Goal: Task Accomplishment & Management: Manage account settings

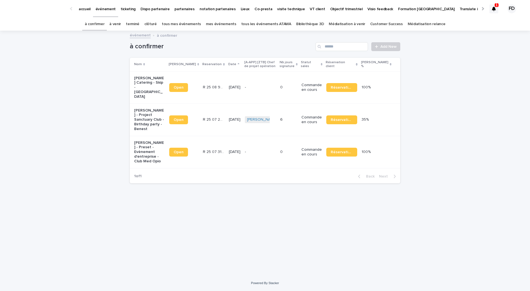
click at [497, 11] on div at bounding box center [494, 8] width 9 height 9
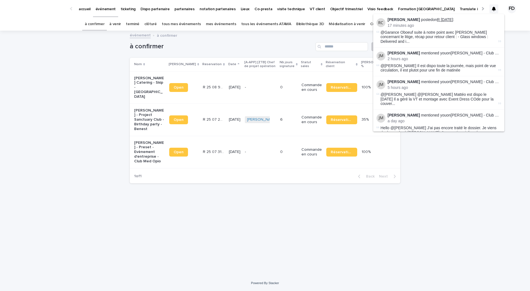
click at [447, 19] on link "R 25 04 1876" at bounding box center [445, 19] width 16 height 4
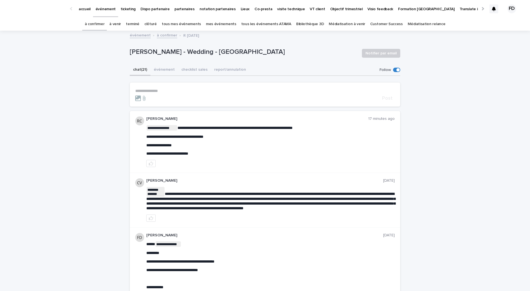
click at [400, 71] on span at bounding box center [396, 70] width 7 height 4
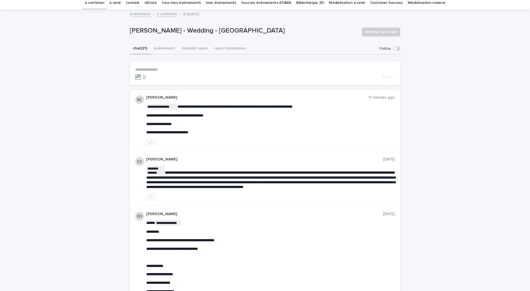
scroll to position [23, 0]
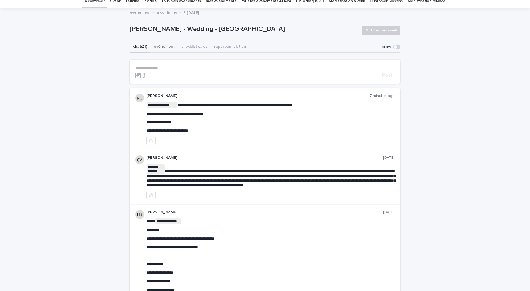
drag, startPoint x: 167, startPoint y: 47, endPoint x: 171, endPoint y: 48, distance: 3.9
click at [167, 47] on button "événement" at bounding box center [165, 47] width 28 height 12
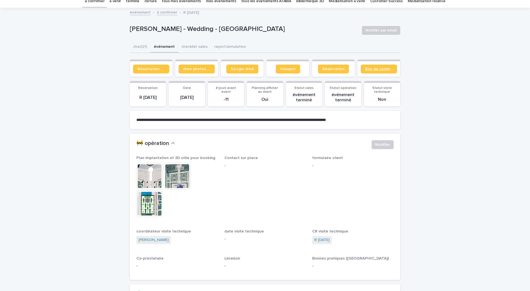
click at [376, 72] on link "Bon de commande" at bounding box center [379, 69] width 36 height 9
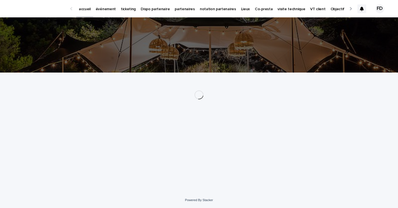
click at [109, 9] on p "événement" at bounding box center [106, 6] width 20 height 12
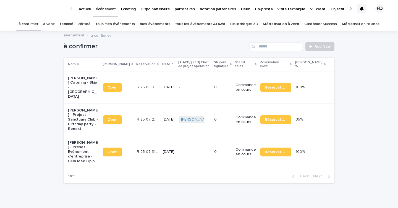
click at [55, 23] on link "à venir" at bounding box center [49, 24] width 12 height 13
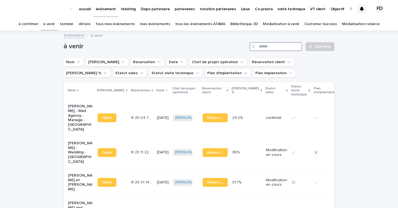
click at [276, 48] on input "Search" at bounding box center [275, 46] width 52 height 9
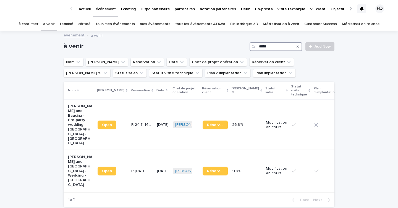
type input "*****"
click at [264, 168] on td "Modification en cours" at bounding box center [277, 172] width 26 height 42
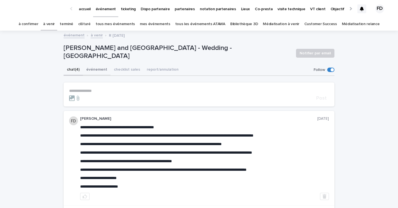
click at [94, 68] on button "événement" at bounding box center [97, 70] width 28 height 12
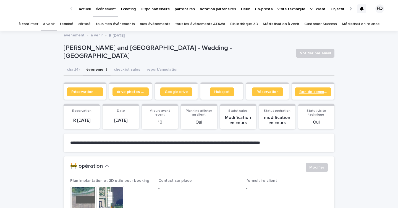
click at [315, 90] on span "Bon de commande" at bounding box center [312, 92] width 27 height 4
click at [275, 93] on span "Réservation" at bounding box center [267, 92] width 22 height 4
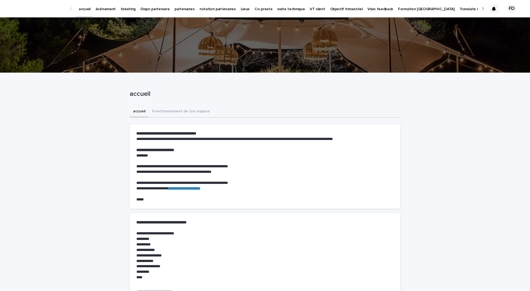
click at [105, 5] on p "événement" at bounding box center [106, 6] width 20 height 12
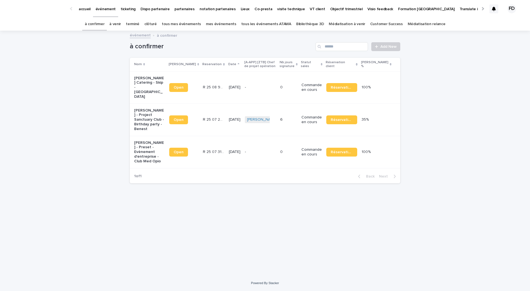
click at [121, 24] on link "à venir" at bounding box center [115, 24] width 12 height 13
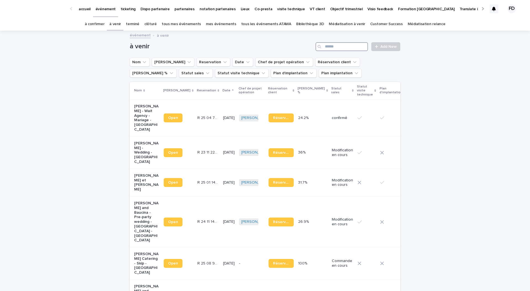
click at [361, 44] on input "Search" at bounding box center [342, 46] width 52 height 9
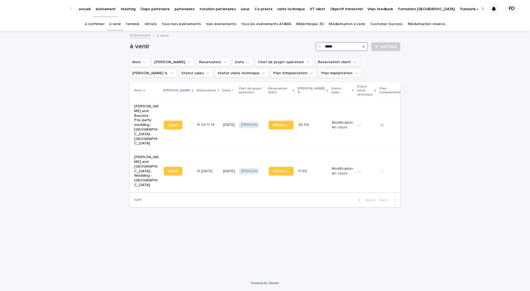
type input "*****"
click at [221, 162] on td "[DATE]" at bounding box center [229, 172] width 16 height 42
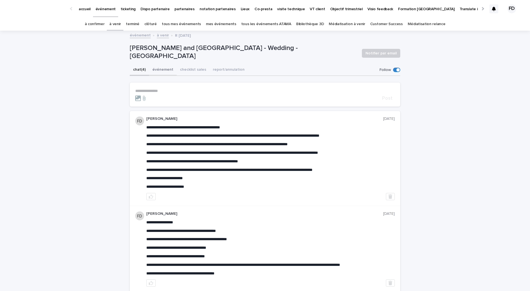
click at [152, 71] on button "événement" at bounding box center [163, 70] width 28 height 12
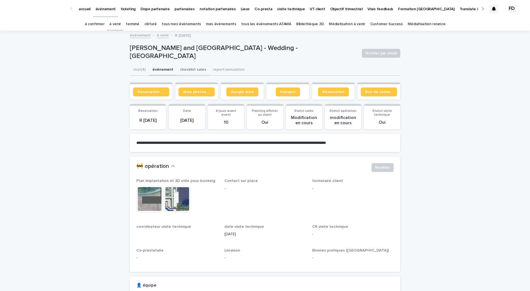
click at [187, 73] on button "checklist sales" at bounding box center [193, 70] width 33 height 12
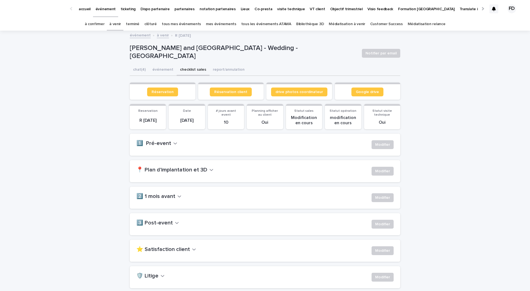
click at [194, 168] on h2 "📍 Plan d'implantation et 3D" at bounding box center [171, 170] width 71 height 7
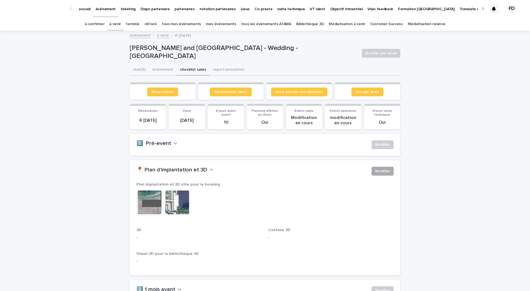
click at [385, 167] on button "Modifier" at bounding box center [383, 171] width 22 height 9
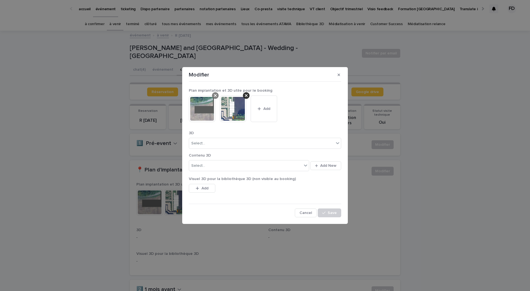
click at [214, 95] on div at bounding box center [215, 95] width 7 height 7
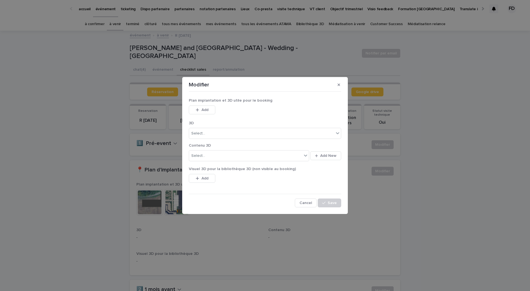
click at [204, 110] on span "Add" at bounding box center [205, 110] width 7 height 4
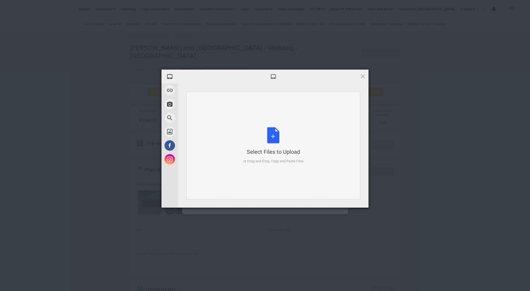
click at [276, 113] on div "Select Files to Upload or Drag and Drop, Copy and Paste Files" at bounding box center [273, 146] width 174 height 108
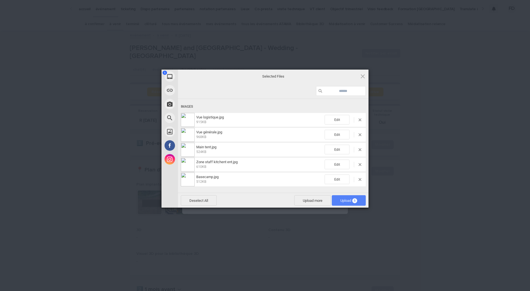
click at [349, 202] on span "Upload 5" at bounding box center [349, 201] width 17 height 4
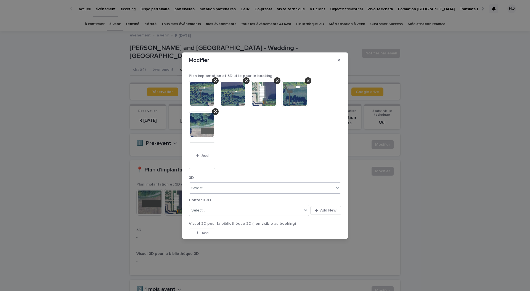
scroll to position [28, 0]
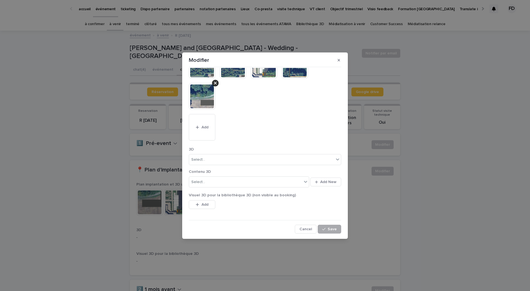
click at [333, 230] on span "Save" at bounding box center [332, 229] width 9 height 4
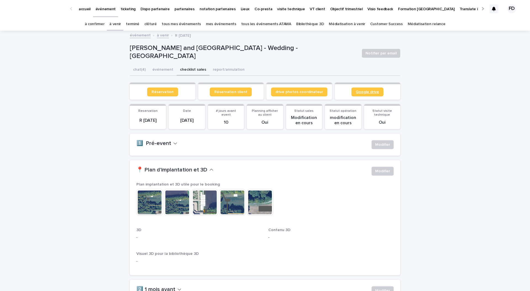
click at [370, 95] on link "Google drive" at bounding box center [368, 92] width 32 height 9
click at [121, 25] on link "à venir" at bounding box center [115, 24] width 12 height 13
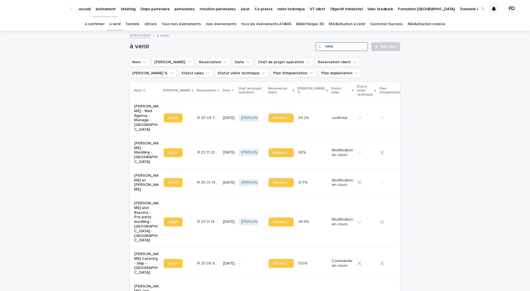
click at [334, 47] on input "Search" at bounding box center [342, 46] width 52 height 9
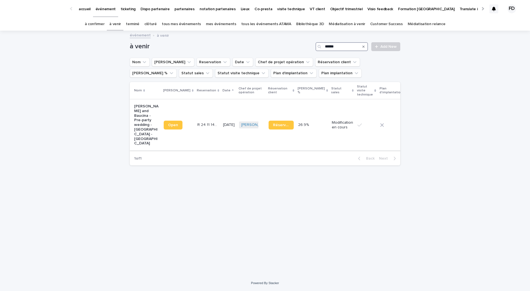
type input "******"
click at [330, 139] on td "Modification en cours" at bounding box center [343, 124] width 26 height 51
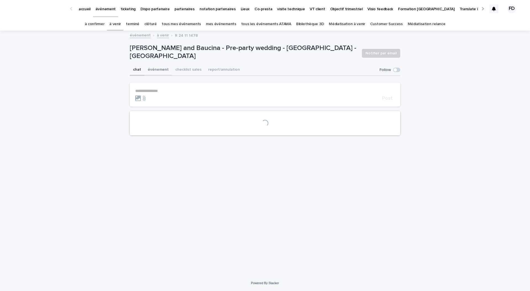
drag, startPoint x: 151, startPoint y: 67, endPoint x: 191, endPoint y: 72, distance: 41.3
click at [151, 67] on button "événement" at bounding box center [158, 70] width 28 height 12
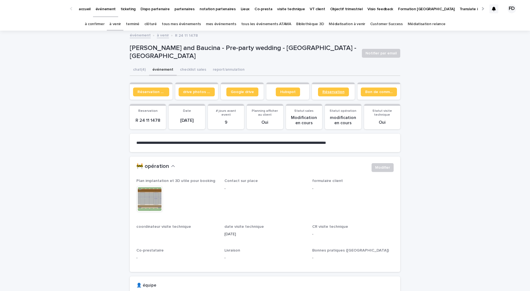
click at [335, 91] on span "Réservation" at bounding box center [334, 92] width 22 height 4
click at [249, 93] on span "Google drive" at bounding box center [242, 92] width 23 height 4
click at [157, 89] on link "Réservation client" at bounding box center [151, 92] width 36 height 9
click at [105, 22] on link "à confirmer" at bounding box center [95, 24] width 20 height 13
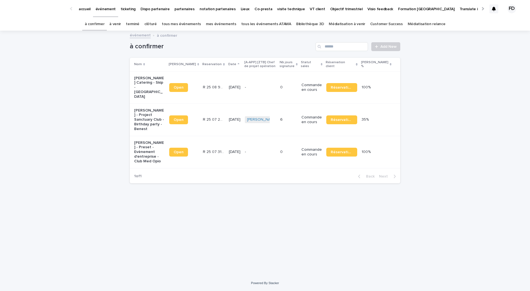
click at [121, 26] on link "à venir" at bounding box center [115, 24] width 12 height 13
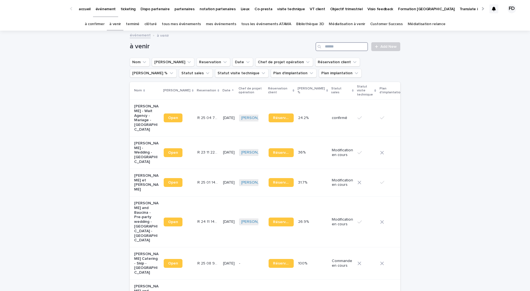
click at [342, 49] on input "Search" at bounding box center [342, 46] width 52 height 9
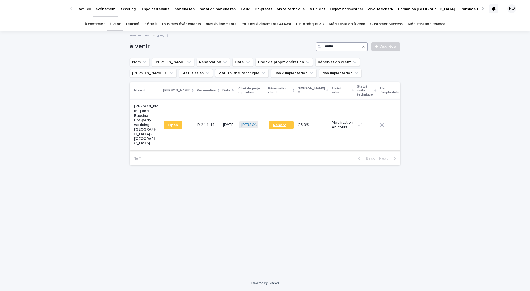
type input "******"
click at [495, 1] on div at bounding box center [494, 8] width 9 height 23
click at [495, 5] on div at bounding box center [494, 8] width 9 height 9
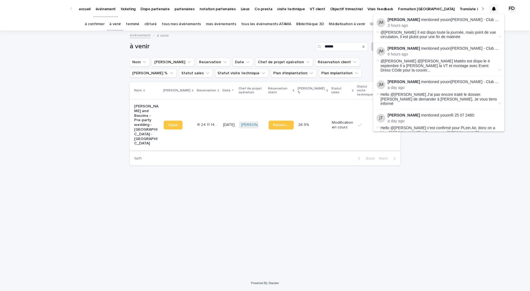
click at [100, 24] on link "à confirmer" at bounding box center [95, 24] width 20 height 13
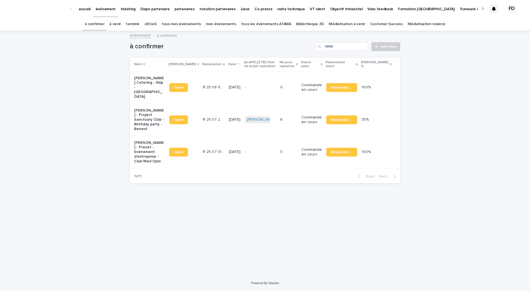
click at [205, 149] on p "R 25 07 3166" at bounding box center [214, 152] width 22 height 6
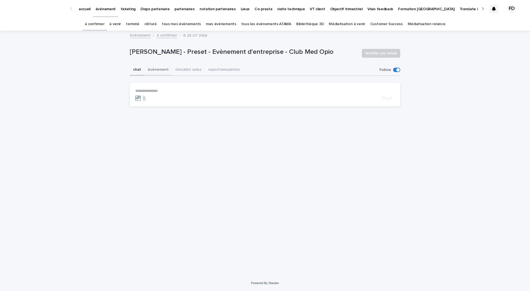
click at [156, 69] on button "événement" at bounding box center [158, 70] width 28 height 12
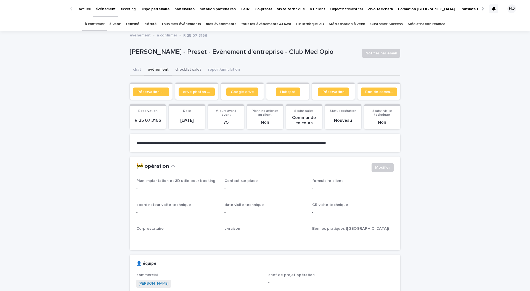
click at [193, 70] on button "checklist sales" at bounding box center [188, 70] width 33 height 12
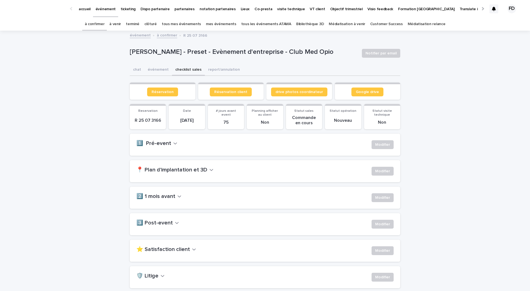
click at [163, 144] on h2 "1️⃣ Pré-event" at bounding box center [153, 143] width 35 height 7
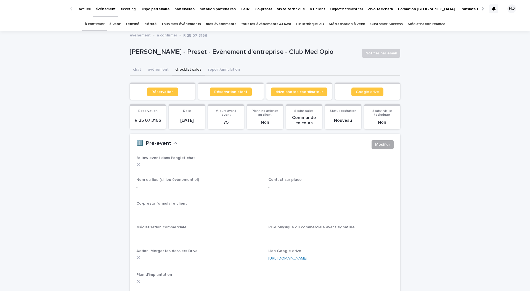
click at [378, 147] on button "Modifier" at bounding box center [383, 144] width 22 height 9
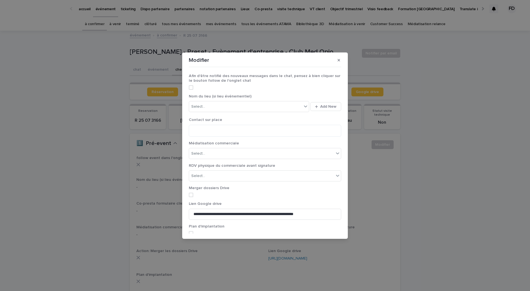
click at [192, 86] on span at bounding box center [191, 87] width 4 height 4
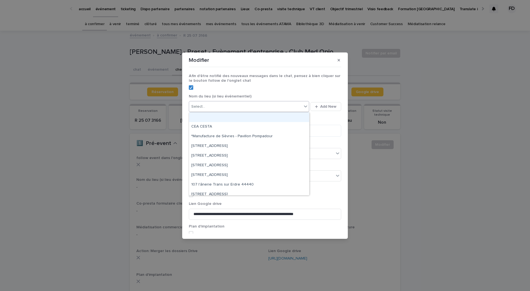
click at [208, 110] on div "Select..." at bounding box center [245, 106] width 113 height 9
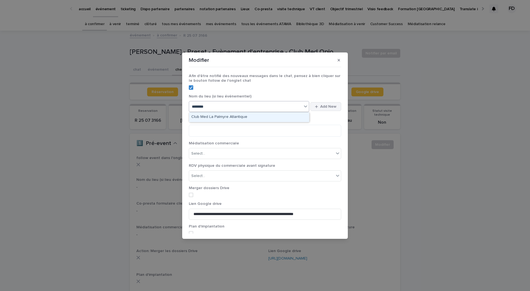
type input "********"
click at [329, 106] on span "Add New" at bounding box center [328, 107] width 16 height 4
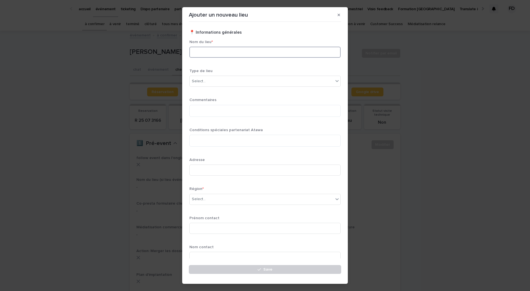
click at [214, 54] on input at bounding box center [265, 52] width 151 height 11
paste input "**********"
type input "**********"
click at [201, 84] on div "Select..." at bounding box center [199, 81] width 14 height 6
click at [217, 103] on div "Lieu événementiel" at bounding box center [265, 102] width 151 height 10
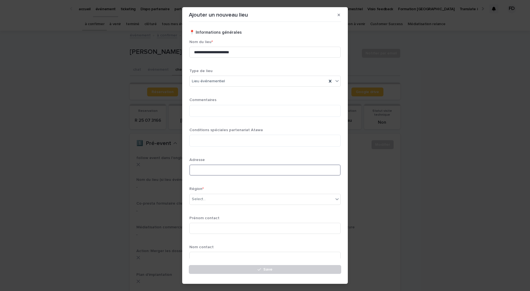
click at [214, 169] on input at bounding box center [265, 170] width 151 height 11
paste input "**********"
type input "**********"
click at [211, 197] on div "Select..." at bounding box center [262, 199] width 144 height 9
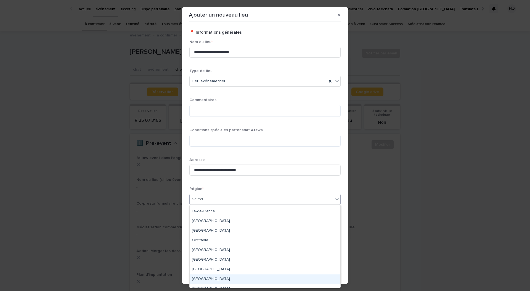
scroll to position [81, 0]
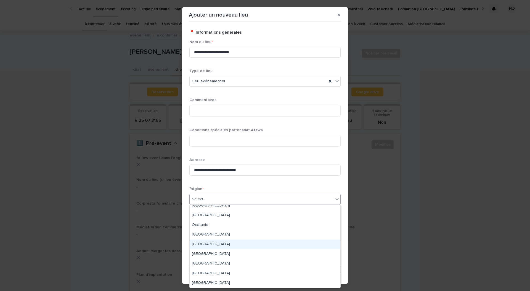
click at [214, 246] on div "[GEOGRAPHIC_DATA]" at bounding box center [265, 245] width 151 height 10
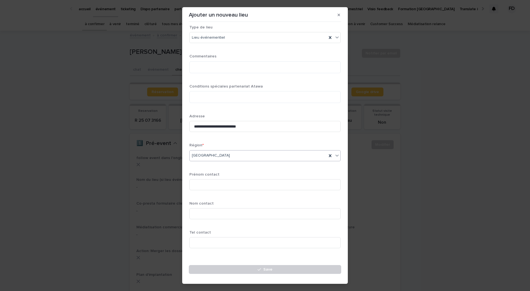
scroll to position [85, 0]
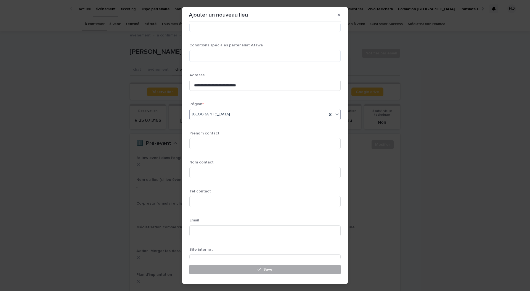
click at [233, 270] on button "Save" at bounding box center [265, 269] width 152 height 9
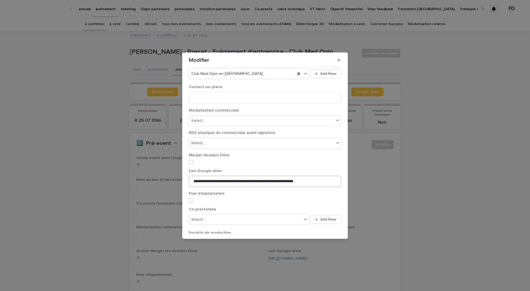
scroll to position [40, 0]
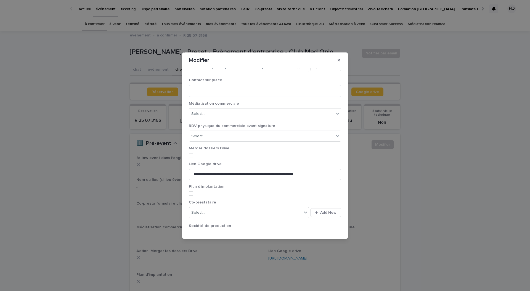
click at [193, 156] on span at bounding box center [191, 155] width 4 height 4
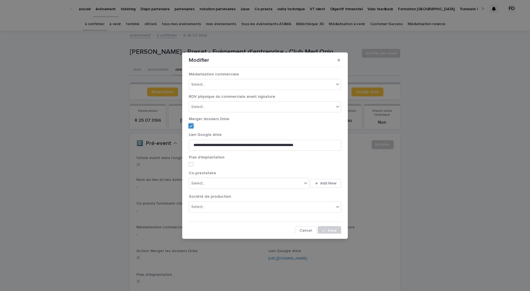
scroll to position [70, 0]
click at [325, 226] on button "Save" at bounding box center [329, 229] width 23 height 9
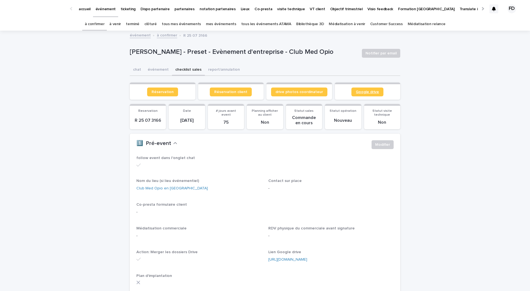
click at [370, 93] on span "Google drive" at bounding box center [367, 92] width 23 height 4
click at [105, 24] on link "à confirmer" at bounding box center [95, 24] width 20 height 13
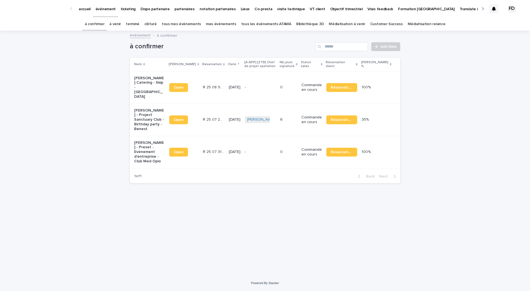
click at [121, 25] on link "à venir" at bounding box center [115, 24] width 12 height 13
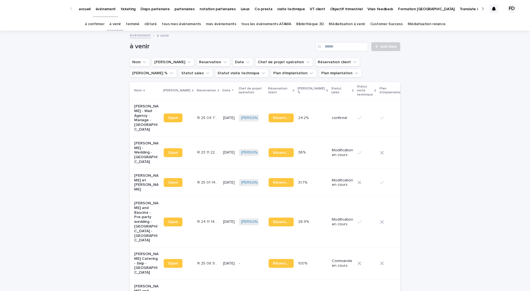
click at [338, 52] on div "à venir Add New" at bounding box center [265, 44] width 271 height 27
click at [338, 49] on input "Search" at bounding box center [342, 46] width 52 height 9
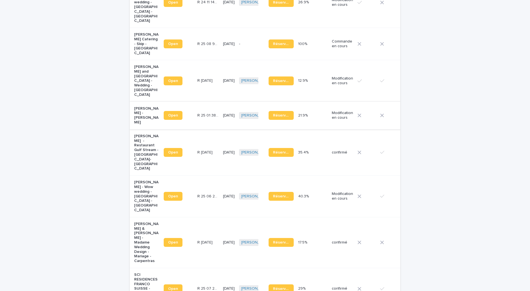
scroll to position [221, 0]
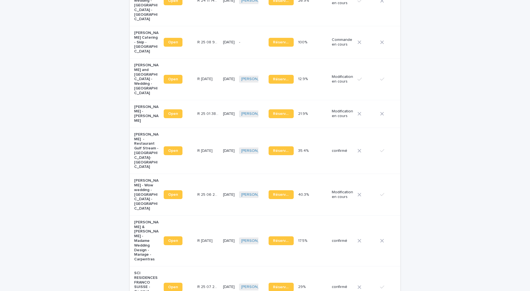
click at [205, 227] on td "R [DATE] R [DATE]" at bounding box center [208, 240] width 26 height 51
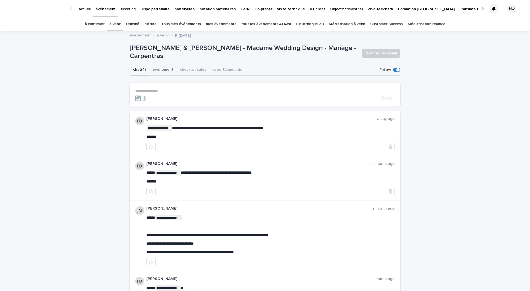
click at [157, 71] on button "événement" at bounding box center [163, 70] width 28 height 12
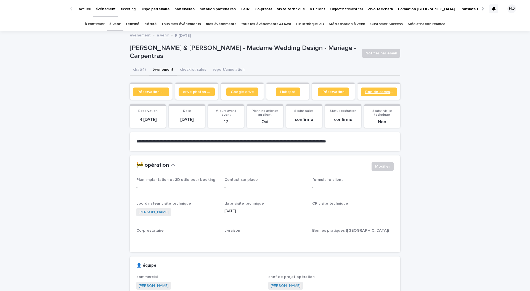
click at [386, 90] on span "Bon de commande" at bounding box center [378, 92] width 27 height 4
click at [334, 93] on span "Réservation" at bounding box center [334, 92] width 22 height 4
click at [386, 93] on span "Bon de commande" at bounding box center [378, 92] width 27 height 4
click at [238, 94] on span "Google drive" at bounding box center [242, 92] width 23 height 4
click at [155, 92] on span "Réservation client" at bounding box center [151, 92] width 27 height 4
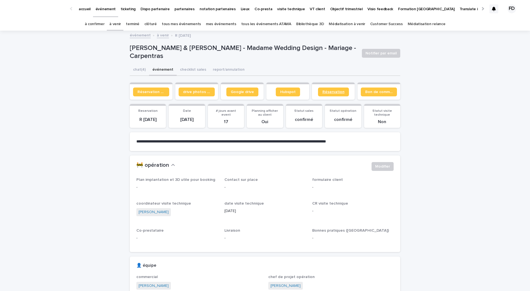
click at [340, 94] on link "Réservation" at bounding box center [333, 92] width 31 height 9
click at [105, 21] on link "à confirmer" at bounding box center [95, 24] width 20 height 13
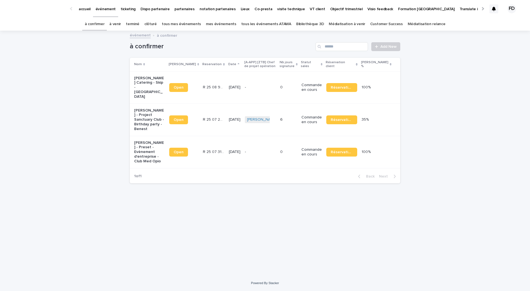
click at [298, 84] on div "0 0" at bounding box center [288, 87] width 17 height 9
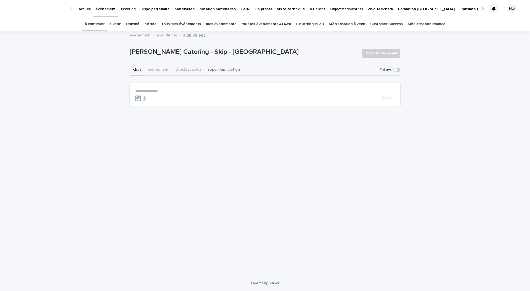
click at [160, 73] on button "événement" at bounding box center [158, 70] width 28 height 12
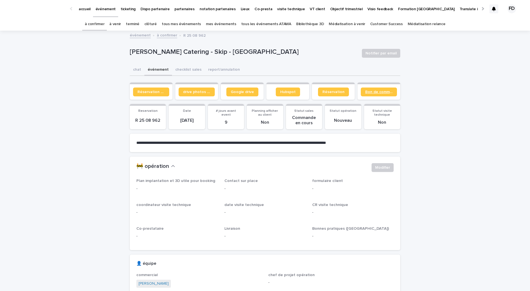
click at [377, 92] on span "Bon de commande" at bounding box center [378, 92] width 27 height 4
click at [116, 28] on div "à venir" at bounding box center [115, 24] width 17 height 13
click at [121, 24] on link "à venir" at bounding box center [115, 24] width 12 height 13
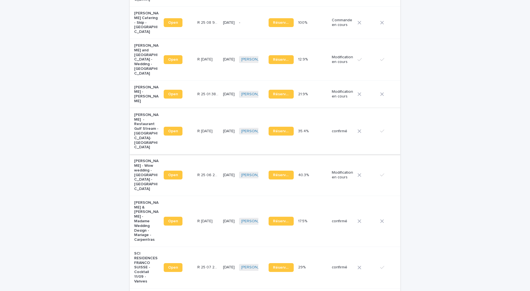
scroll to position [241, 0]
click at [221, 215] on td "[DATE]" at bounding box center [229, 221] width 16 height 51
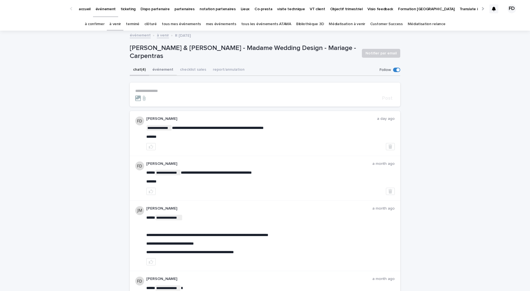
click at [160, 71] on button "événement" at bounding box center [163, 70] width 28 height 12
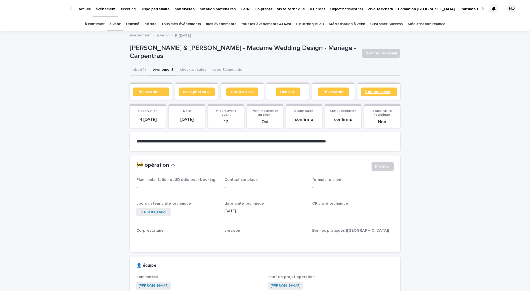
click at [380, 94] on link "Bon de commande" at bounding box center [379, 92] width 36 height 9
click at [138, 71] on button "chat (4)" at bounding box center [139, 70] width 19 height 12
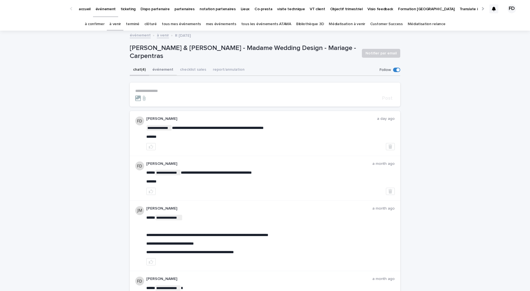
click at [168, 76] on div "**********" at bounding box center [265, 207] width 271 height 286
click at [167, 69] on button "événement" at bounding box center [163, 70] width 28 height 12
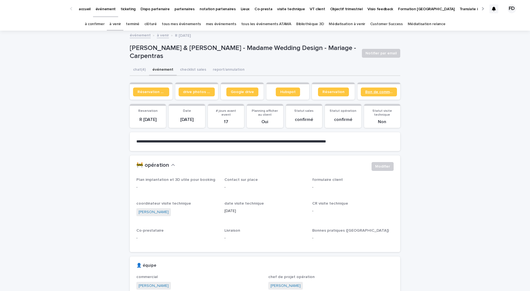
click at [379, 92] on span "Bon de commande" at bounding box center [378, 92] width 27 height 4
click at [260, 22] on link "tous les événements ATAWA" at bounding box center [266, 24] width 50 height 13
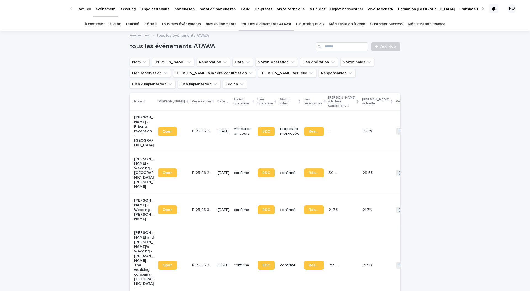
click at [322, 49] on div "Search" at bounding box center [320, 46] width 9 height 9
click at [329, 49] on input "Search" at bounding box center [342, 46] width 52 height 9
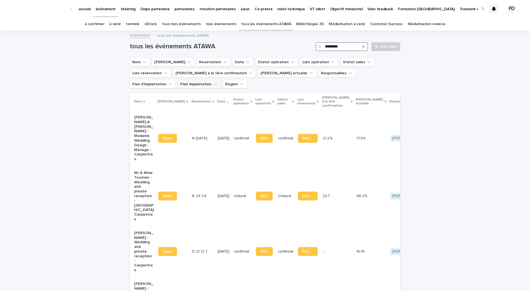
type input "**********"
click at [354, 141] on td "17.5% 17.5%" at bounding box center [371, 139] width 34 height 56
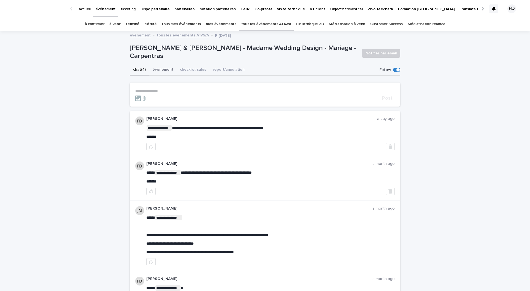
click at [169, 73] on button "événement" at bounding box center [163, 70] width 28 height 12
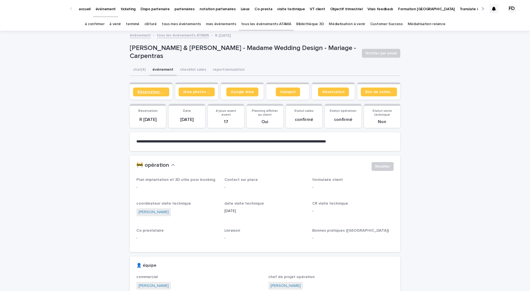
click at [156, 92] on span "Réservation client" at bounding box center [151, 92] width 27 height 4
click at [386, 94] on span "Bon de commande" at bounding box center [378, 92] width 27 height 4
click at [105, 28] on link "à confirmer" at bounding box center [95, 24] width 20 height 13
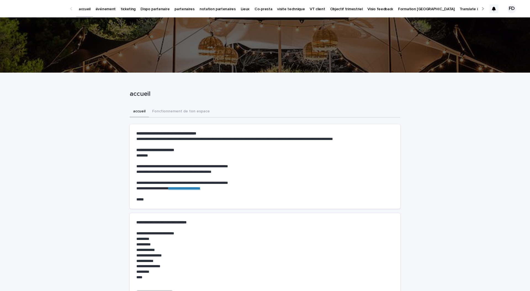
click at [103, 7] on p "événement" at bounding box center [106, 6] width 20 height 12
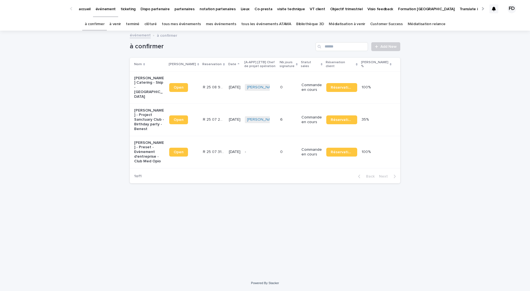
click at [121, 24] on link "à venir" at bounding box center [115, 24] width 12 height 13
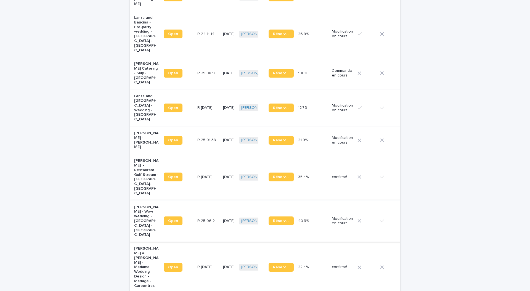
scroll to position [198, 0]
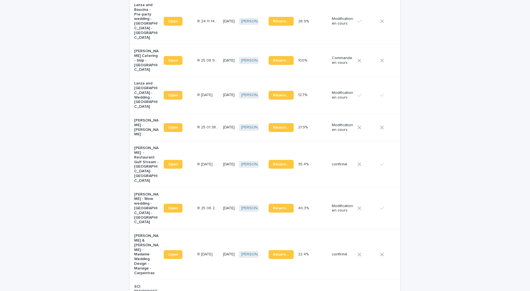
click at [195, 204] on td "R 25 06 2861 R 25 06 2861" at bounding box center [208, 209] width 26 height 42
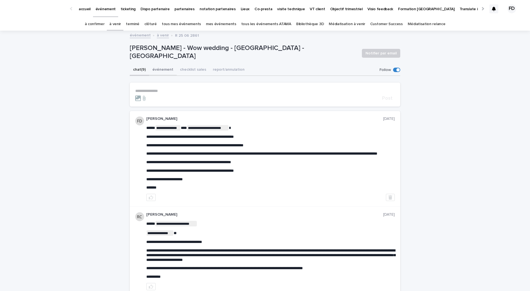
click at [161, 68] on button "événement" at bounding box center [163, 70] width 28 height 12
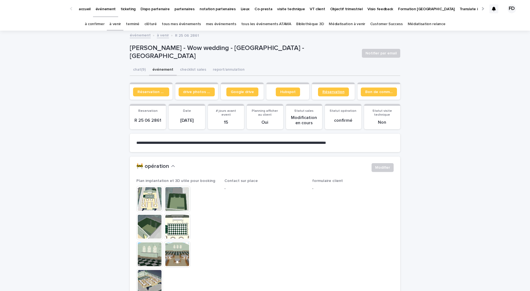
click at [334, 93] on span "Réservation" at bounding box center [334, 92] width 22 height 4
click at [149, 202] on img at bounding box center [149, 199] width 27 height 27
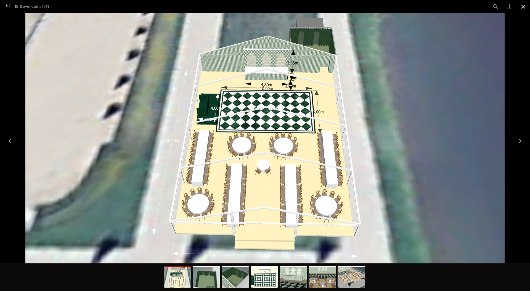
click at [526, 10] on button "Close gallery" at bounding box center [524, 6] width 14 height 13
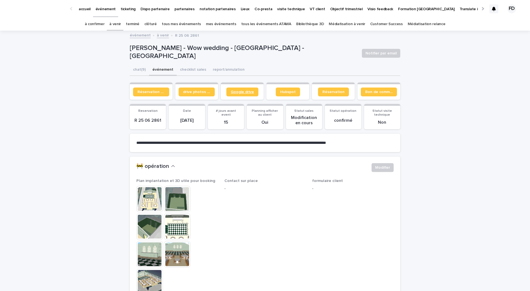
click at [248, 94] on span "Google drive" at bounding box center [242, 92] width 23 height 4
click at [143, 74] on button "chat (9)" at bounding box center [139, 70] width 19 height 12
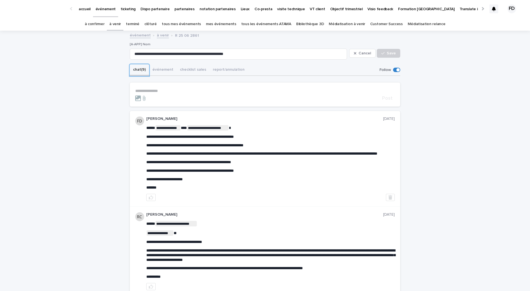
click at [130, 64] on button "chat (9)" at bounding box center [139, 70] width 19 height 12
click at [367, 54] on span "Cancel" at bounding box center [365, 53] width 12 height 4
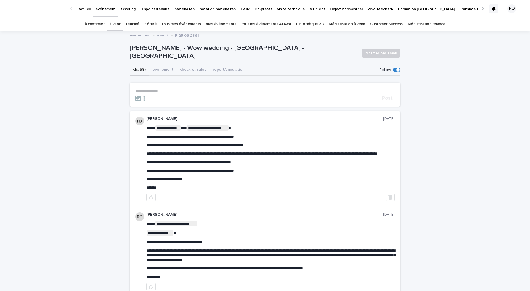
click at [207, 90] on p "**********" at bounding box center [265, 91] width 260 height 5
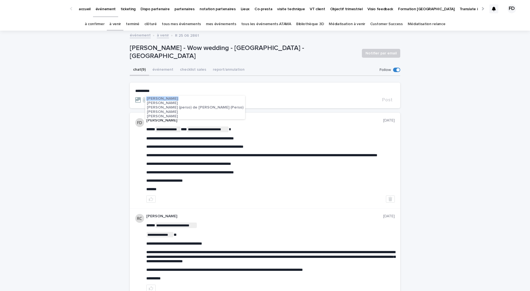
click at [178, 97] on span "[PERSON_NAME]" at bounding box center [162, 99] width 31 height 4
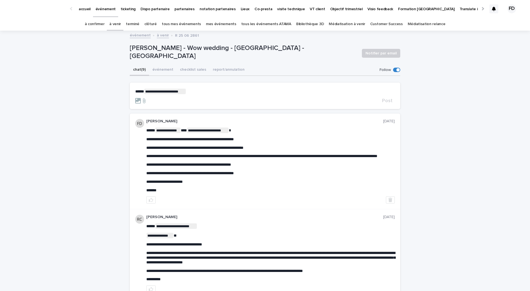
click at [199, 93] on p "**********" at bounding box center [265, 92] width 260 height 6
click at [214, 125] on span "[PERSON_NAME]" at bounding box center [209, 126] width 31 height 4
click at [232, 89] on p "**********" at bounding box center [265, 92] width 260 height 6
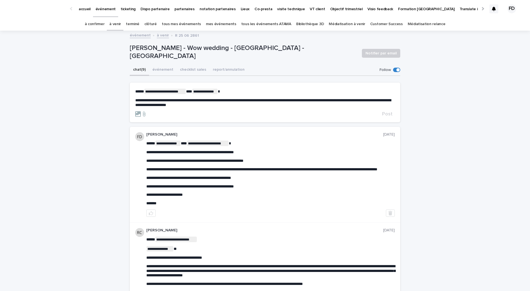
click at [149, 104] on span "**********" at bounding box center [263, 102] width 256 height 9
click at [330, 112] on div at bounding box center [257, 114] width 245 height 6
click at [321, 107] on form "**********" at bounding box center [265, 103] width 260 height 28
click at [143, 105] on span "**********" at bounding box center [263, 102] width 256 height 9
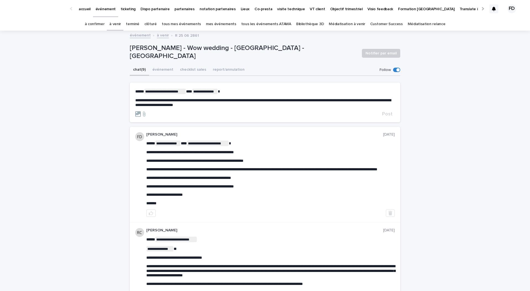
click at [161, 105] on span "**********" at bounding box center [263, 102] width 256 height 9
click at [245, 106] on p "**********" at bounding box center [265, 102] width 260 height 9
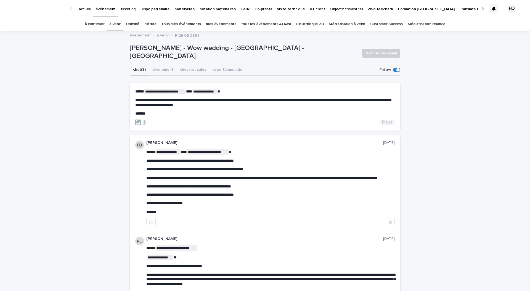
click at [385, 124] on span "Post" at bounding box center [387, 122] width 10 height 5
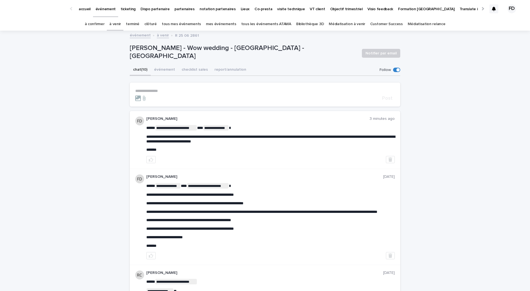
click at [99, 26] on link "à confirmer" at bounding box center [95, 24] width 20 height 13
